Goal: Task Accomplishment & Management: Manage account settings

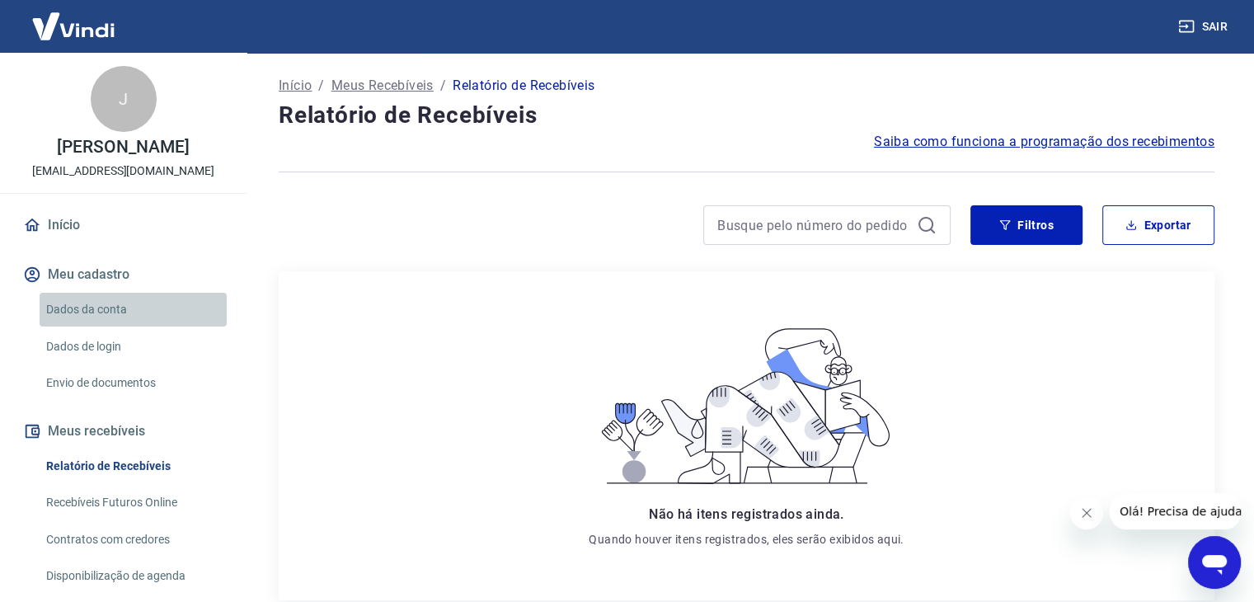
click at [179, 305] on link "Dados da conta" at bounding box center [133, 310] width 187 height 34
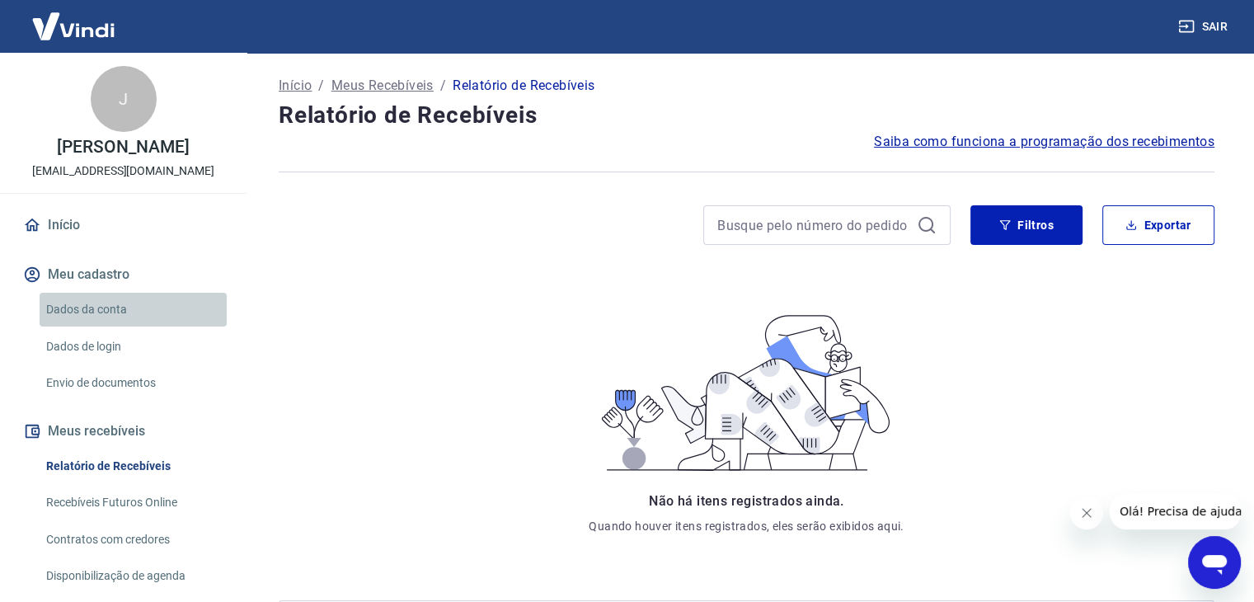
select select "DF"
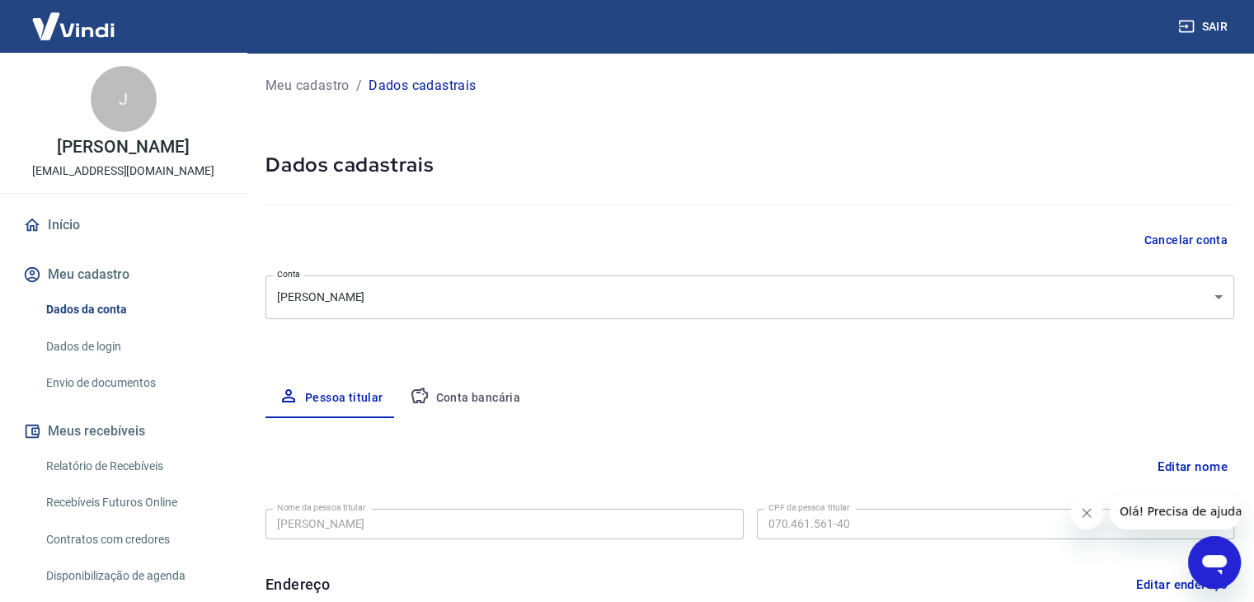
type input "[PHONE_NUMBER]"
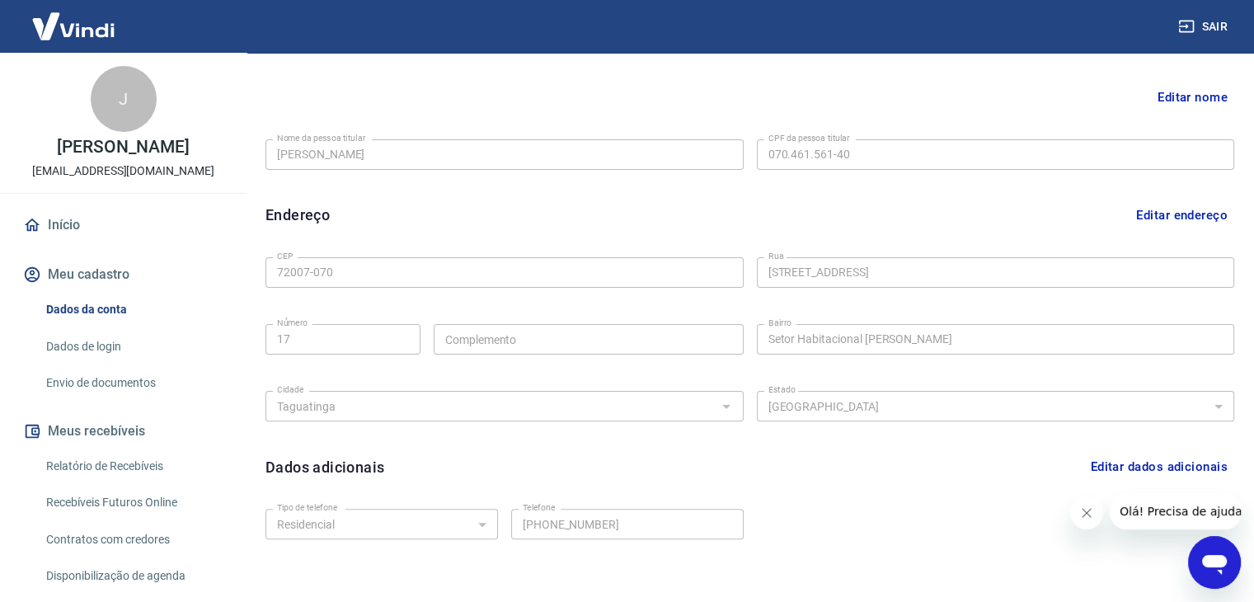
scroll to position [453, 0]
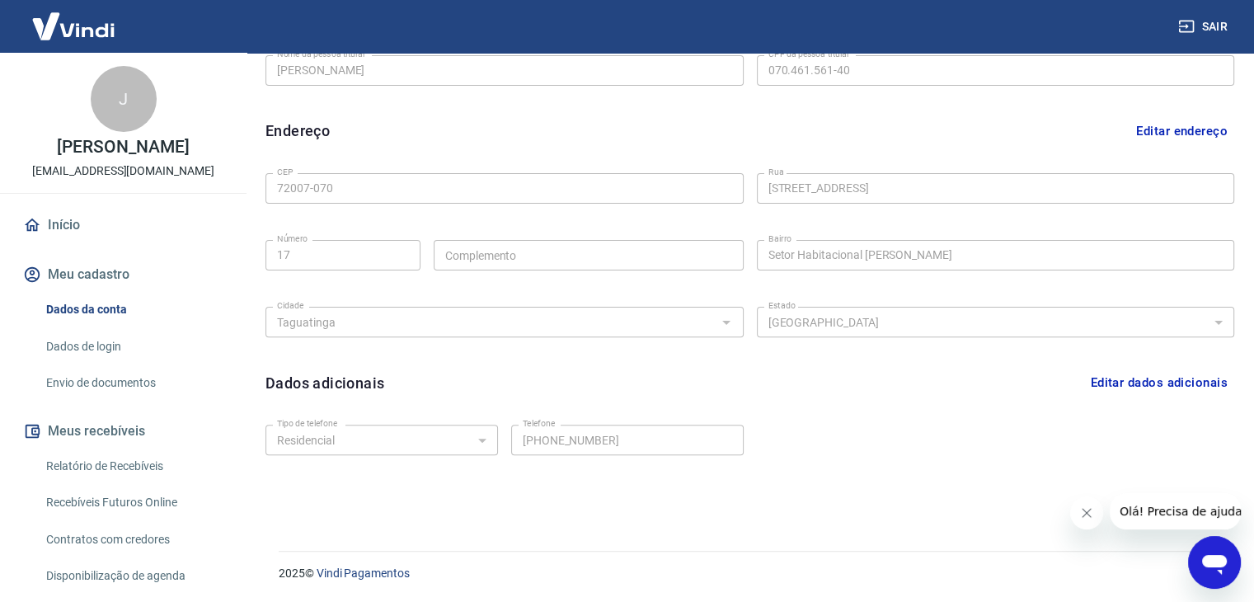
drag, startPoint x: 774, startPoint y: 357, endPoint x: 769, endPoint y: 411, distance: 54.6
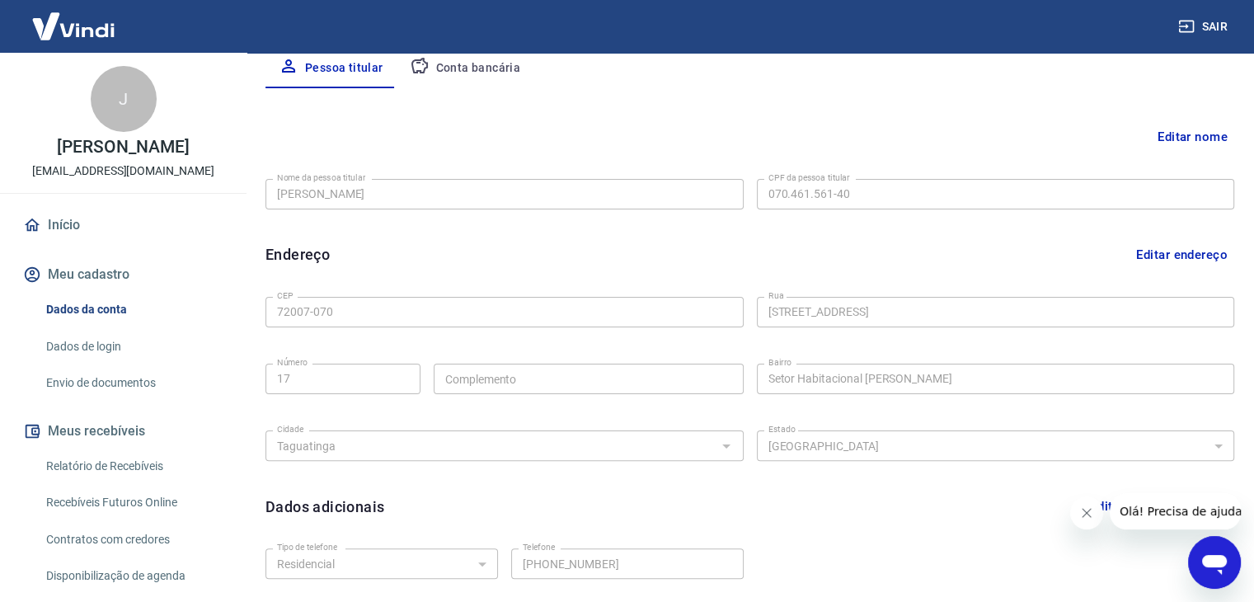
scroll to position [0, 0]
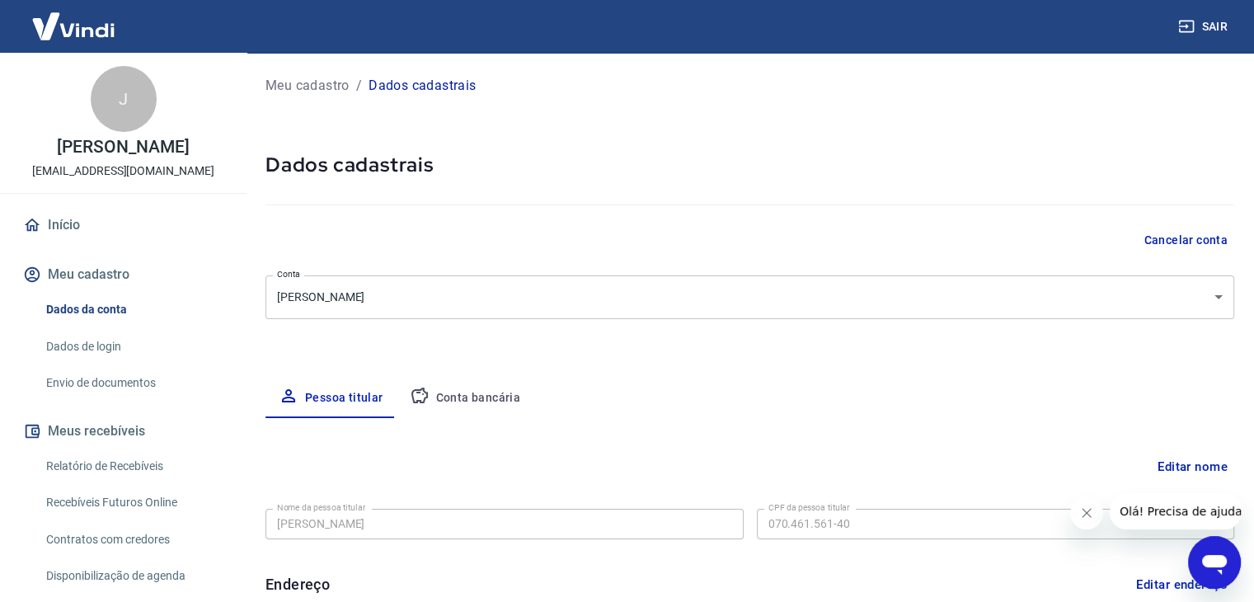
drag, startPoint x: 804, startPoint y: 471, endPoint x: 781, endPoint y: 153, distance: 318.1
click at [471, 391] on button "Conta bancária" at bounding box center [465, 398] width 138 height 40
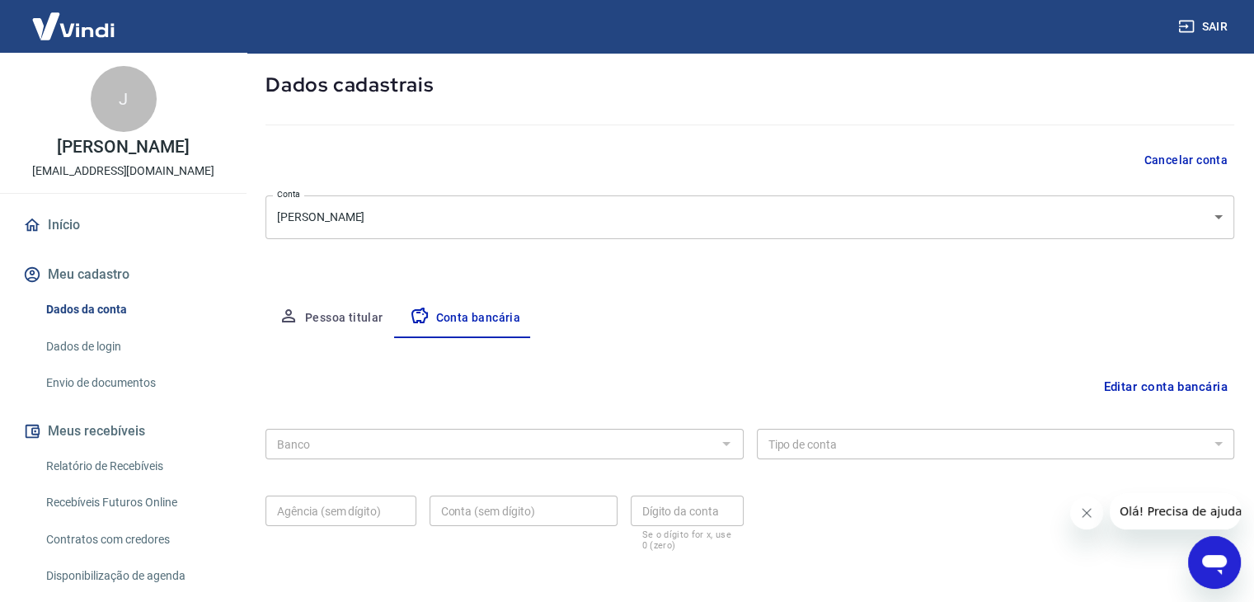
scroll to position [148, 0]
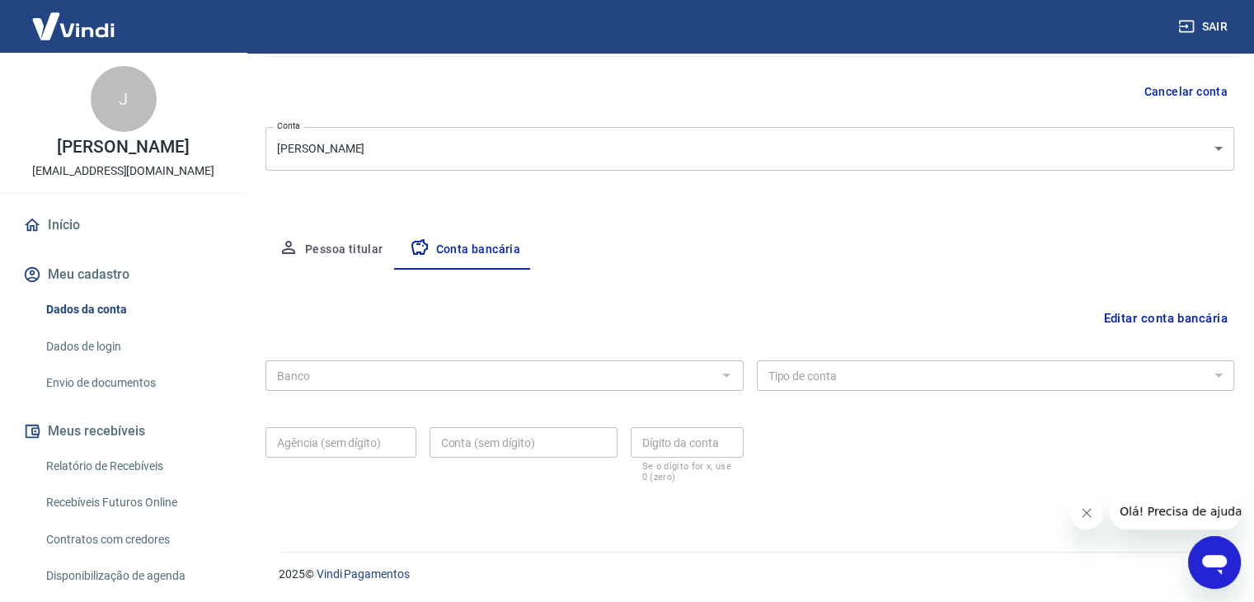
drag, startPoint x: 676, startPoint y: 226, endPoint x: 684, endPoint y: 298, distance: 72.2
click at [125, 380] on link "Envio de documentos" at bounding box center [133, 383] width 187 height 34
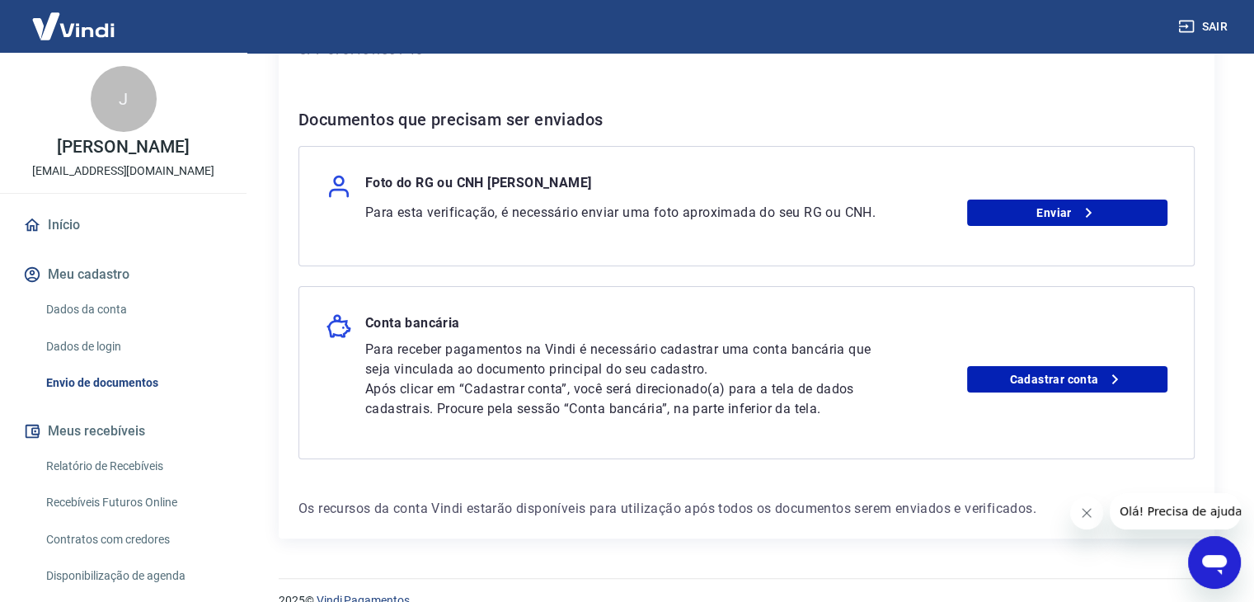
scroll to position [320, 0]
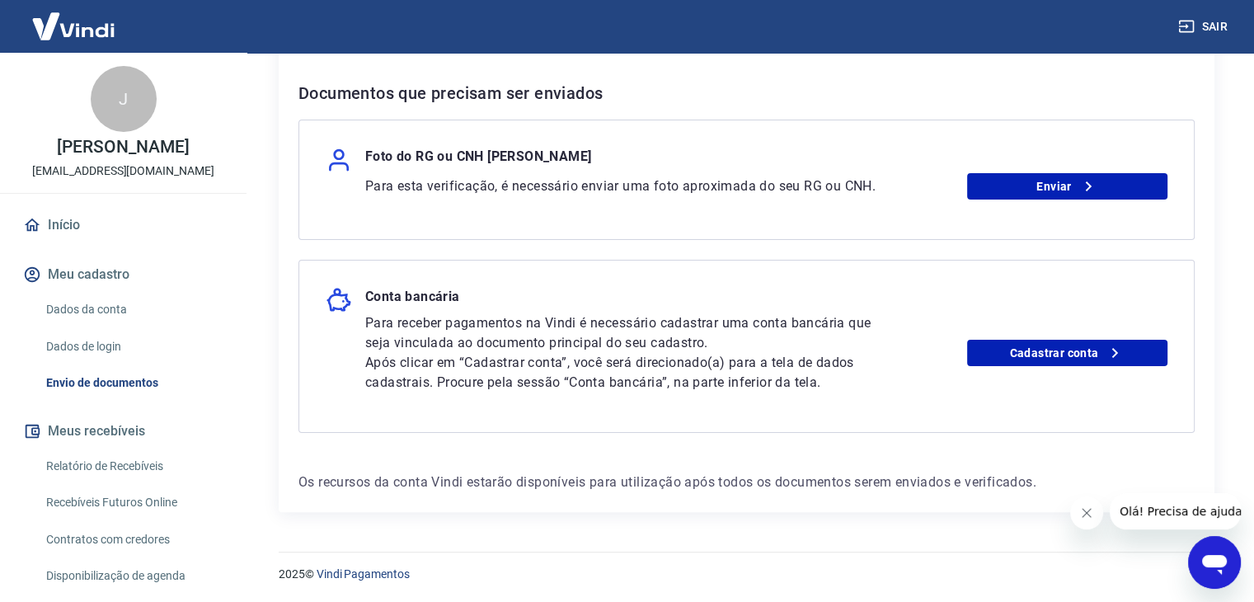
drag, startPoint x: 626, startPoint y: 339, endPoint x: 648, endPoint y: 514, distance: 176.8
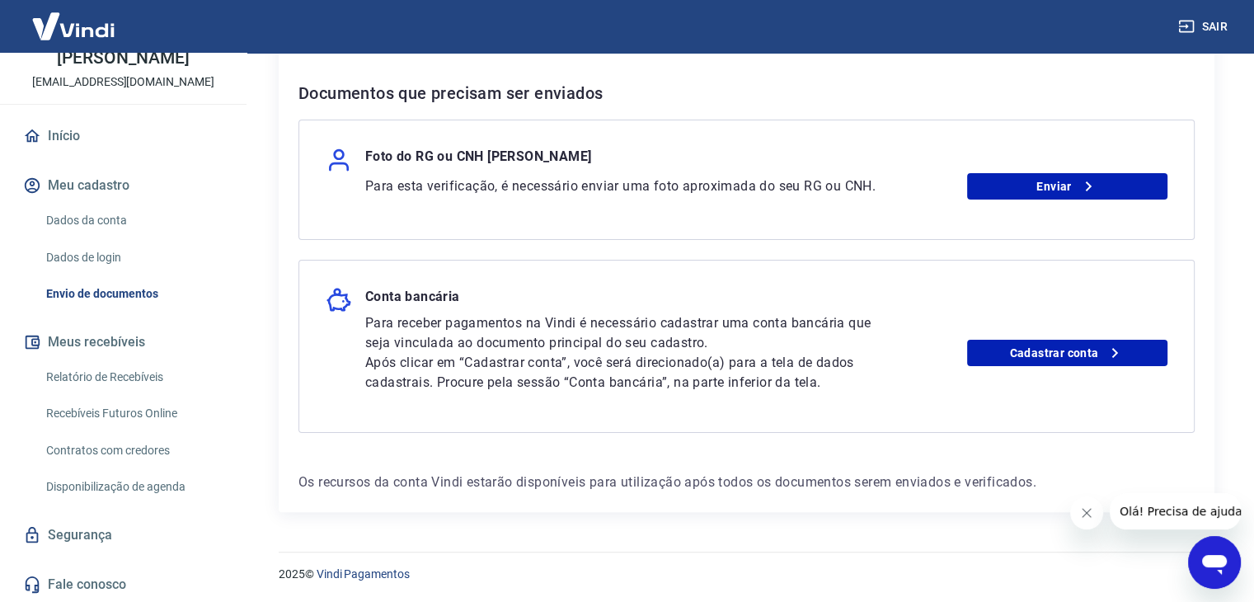
scroll to position [0, 0]
